Goal: Information Seeking & Learning: Learn about a topic

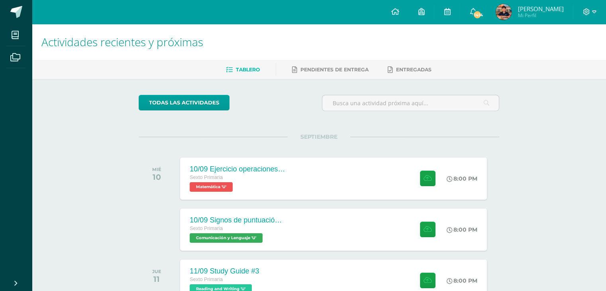
click at [522, 110] on div "Actividades recientes y próximas Tablero Pendientes de entrega Entregadas todas…" at bounding box center [319, 264] width 574 height 481
click at [205, 102] on link "todas las Actividades" at bounding box center [184, 103] width 91 height 16
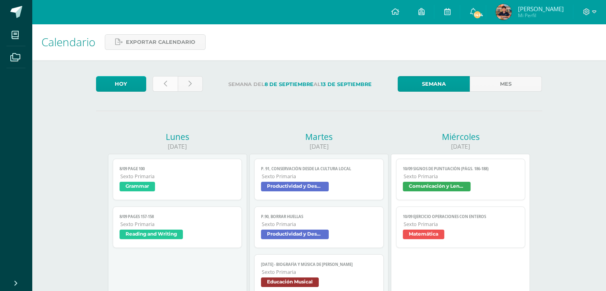
click at [165, 90] on link at bounding box center [165, 84] width 25 height 16
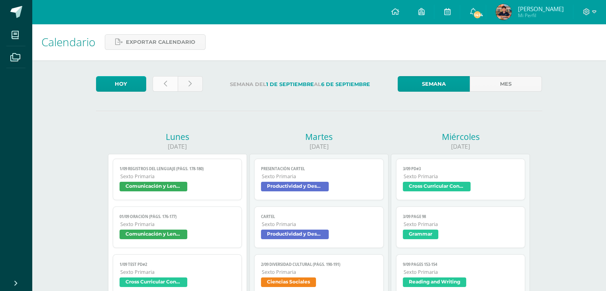
click at [164, 83] on icon at bounding box center [165, 83] width 3 height 7
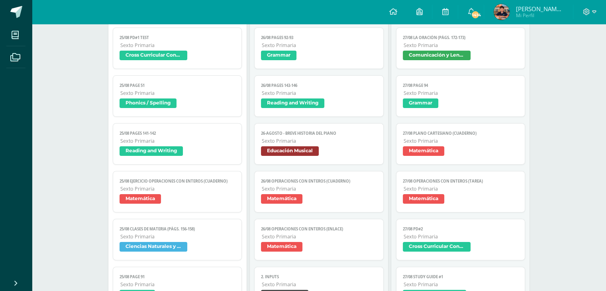
scroll to position [132, 0]
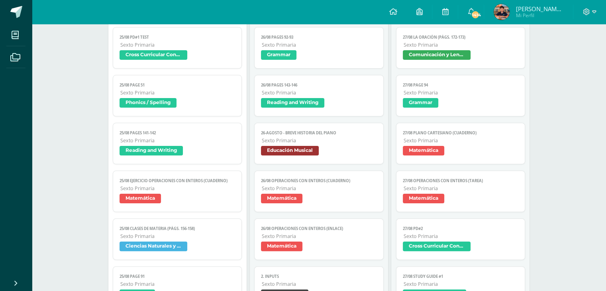
click at [298, 99] on span "Reading and Writing" at bounding box center [292, 103] width 63 height 10
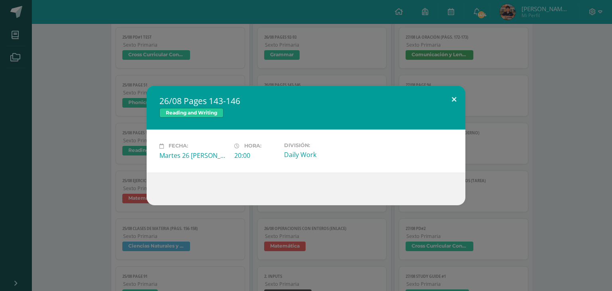
click at [453, 100] on button at bounding box center [454, 99] width 23 height 27
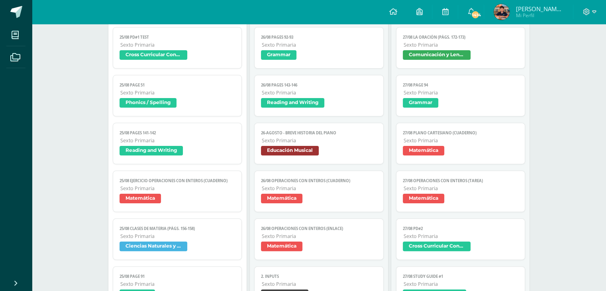
click at [159, 150] on span "Reading and Writing" at bounding box center [151, 151] width 63 height 10
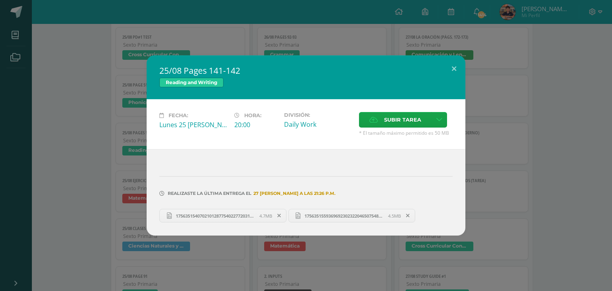
click at [222, 215] on span "17563515407021012877540227720312.jpg" at bounding box center [216, 216] width 88 height 6
click at [455, 73] on button at bounding box center [454, 68] width 23 height 27
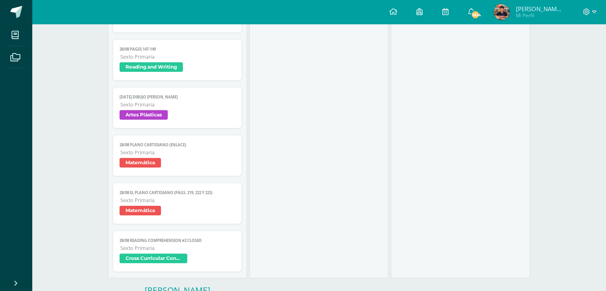
scroll to position [775, 0]
click at [161, 261] on span "Cross Curricular Connections" at bounding box center [154, 258] width 68 height 10
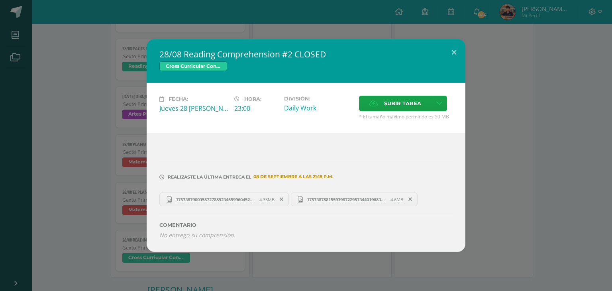
click at [218, 194] on link "17573879003587278892345599604524.jpg 4.33MB" at bounding box center [224, 199] width 130 height 14
click at [350, 200] on span "17573878815593987229573440196834.jpg" at bounding box center [347, 199] width 88 height 6
click at [455, 52] on button at bounding box center [454, 52] width 23 height 27
